Goal: Navigation & Orientation: Find specific page/section

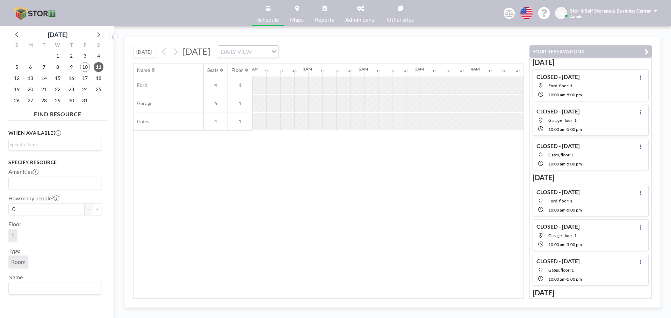
scroll to position [0, 558]
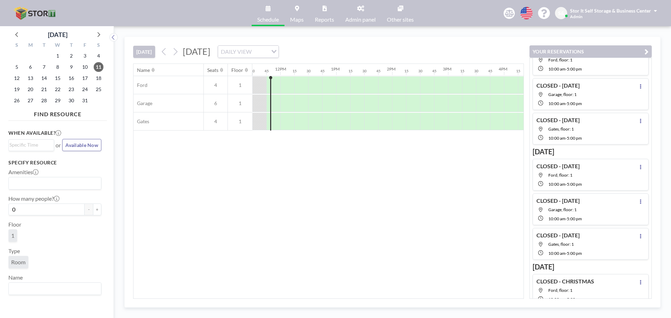
scroll to position [105, 0]
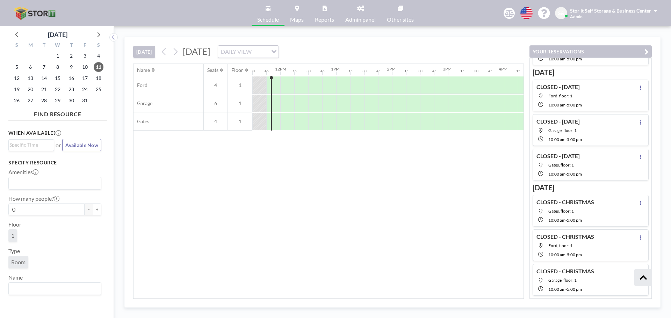
click at [355, 13] on link "Admin panel" at bounding box center [361, 13] width 42 height 26
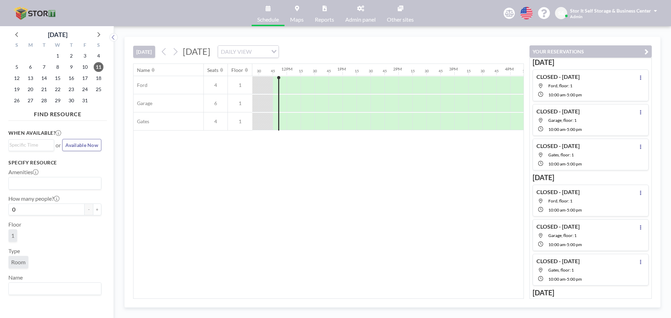
scroll to position [0, 643]
